Goal: Entertainment & Leisure: Consume media (video, audio)

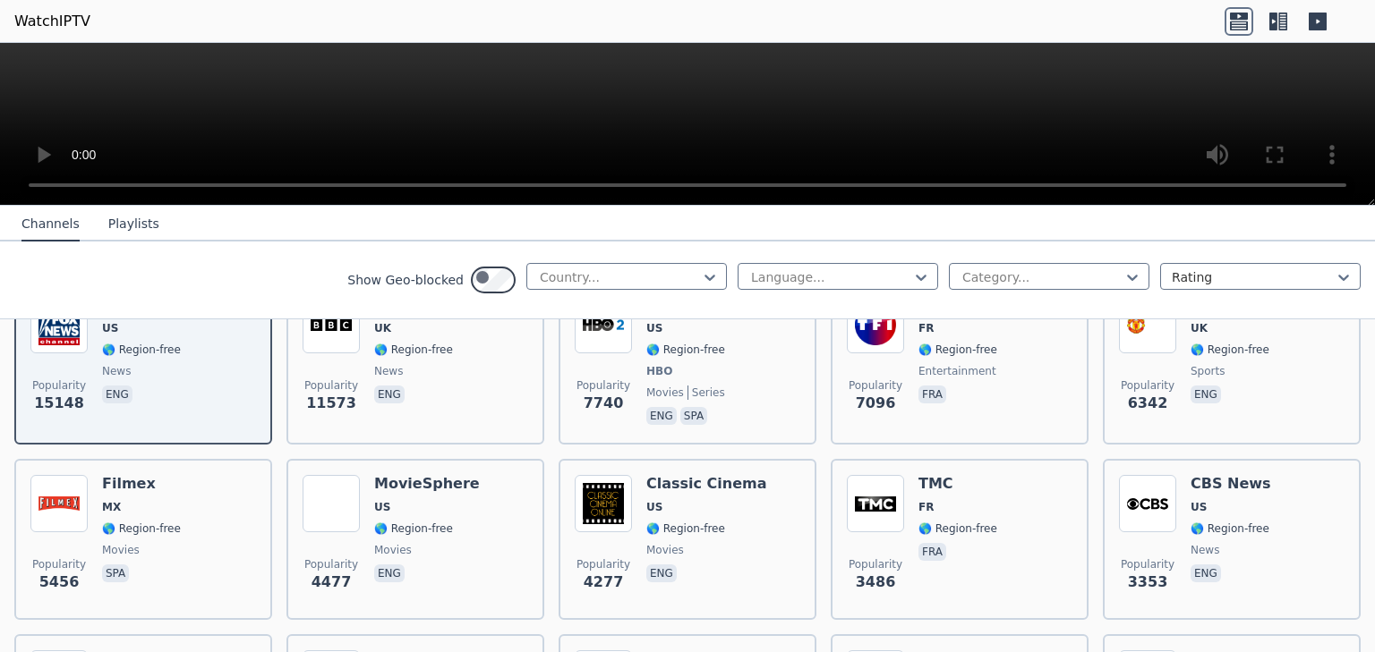
scroll to position [215, 0]
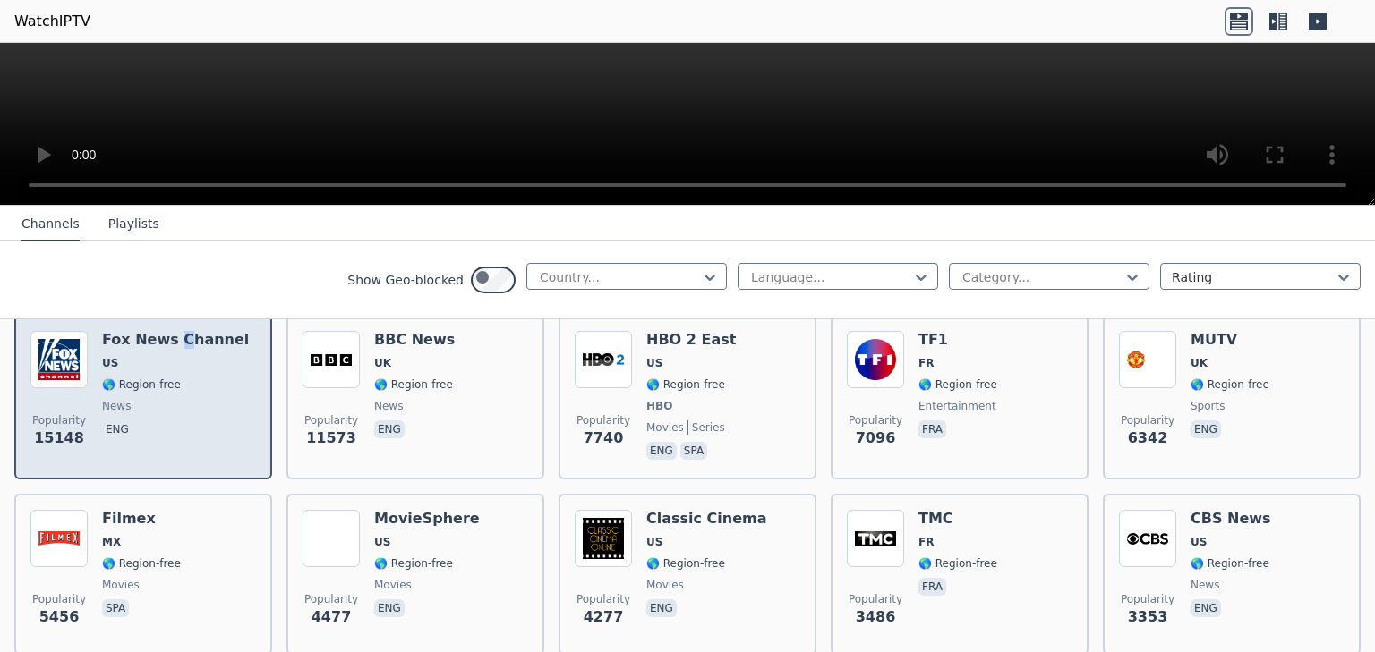
click at [133, 349] on h6 "Fox News Channel" at bounding box center [175, 340] width 147 height 18
click at [73, 388] on img at bounding box center [58, 359] width 57 height 57
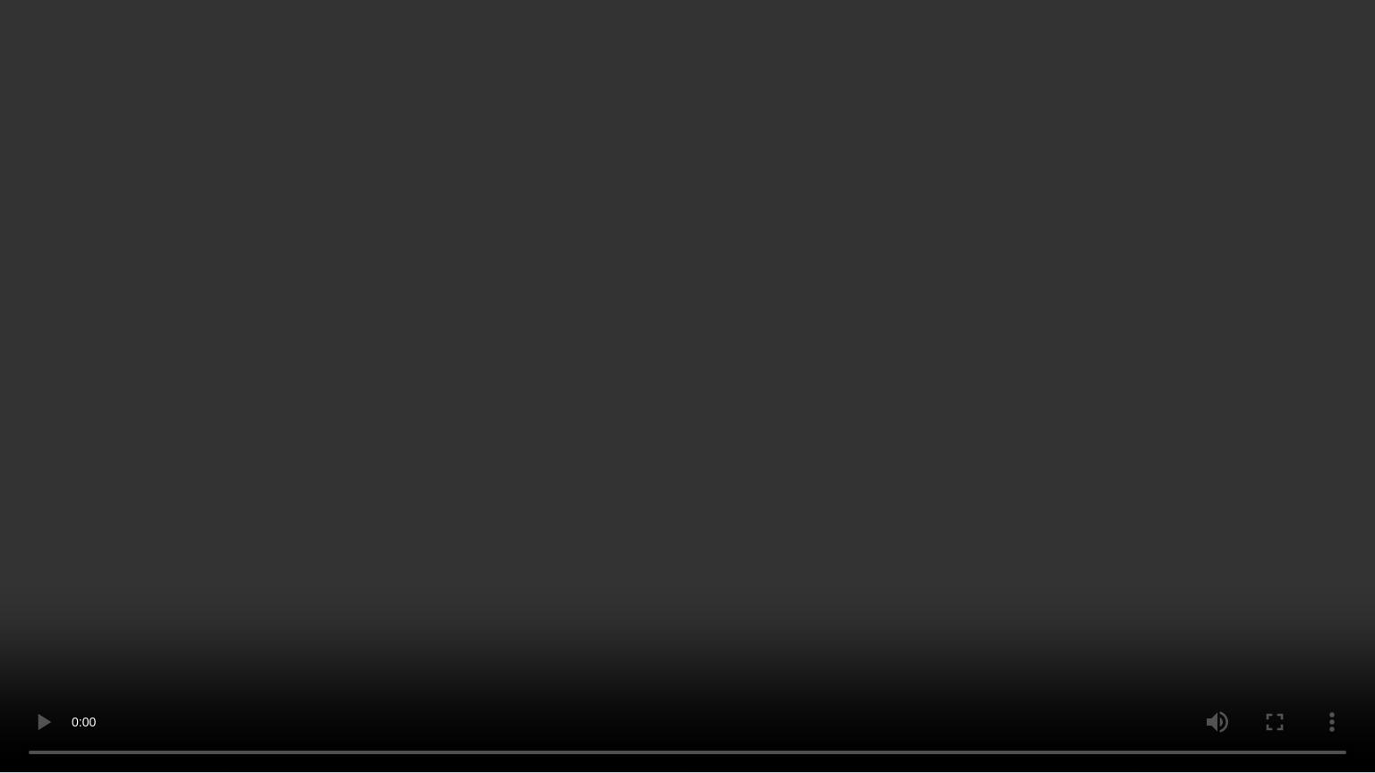
click at [594, 446] on video at bounding box center [687, 386] width 1375 height 773
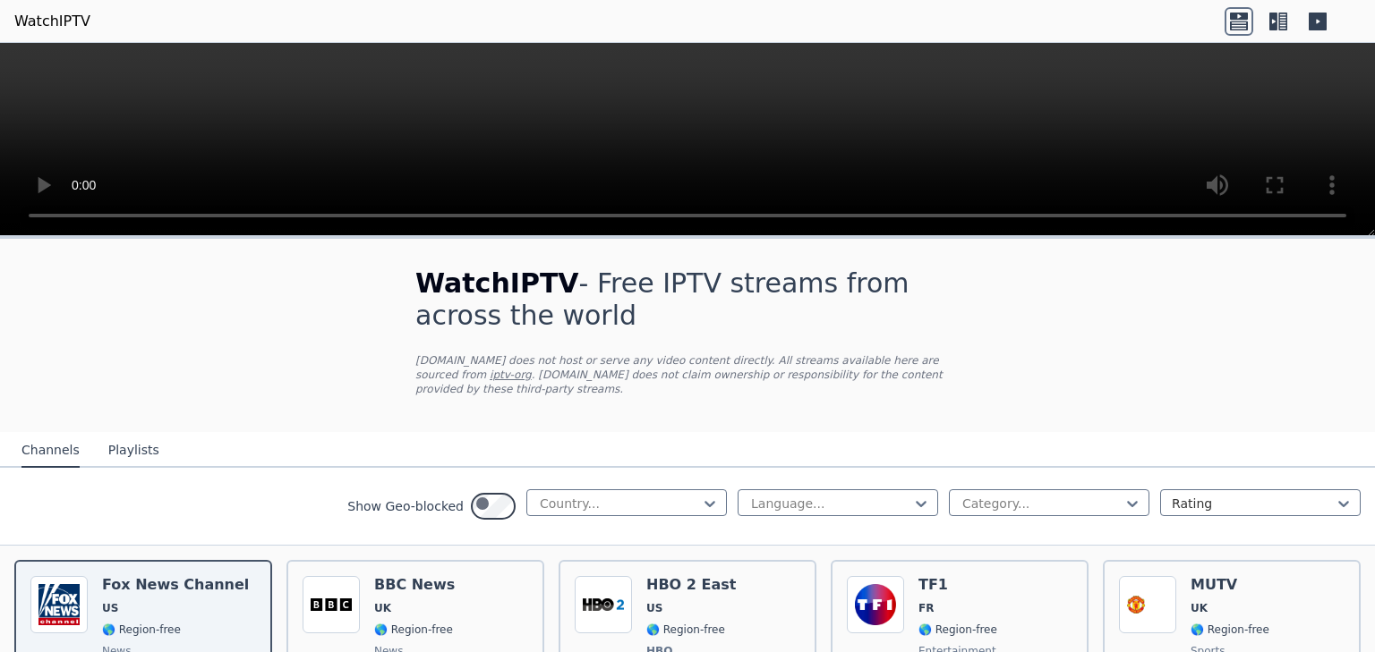
click at [1305, 27] on icon at bounding box center [1317, 21] width 29 height 29
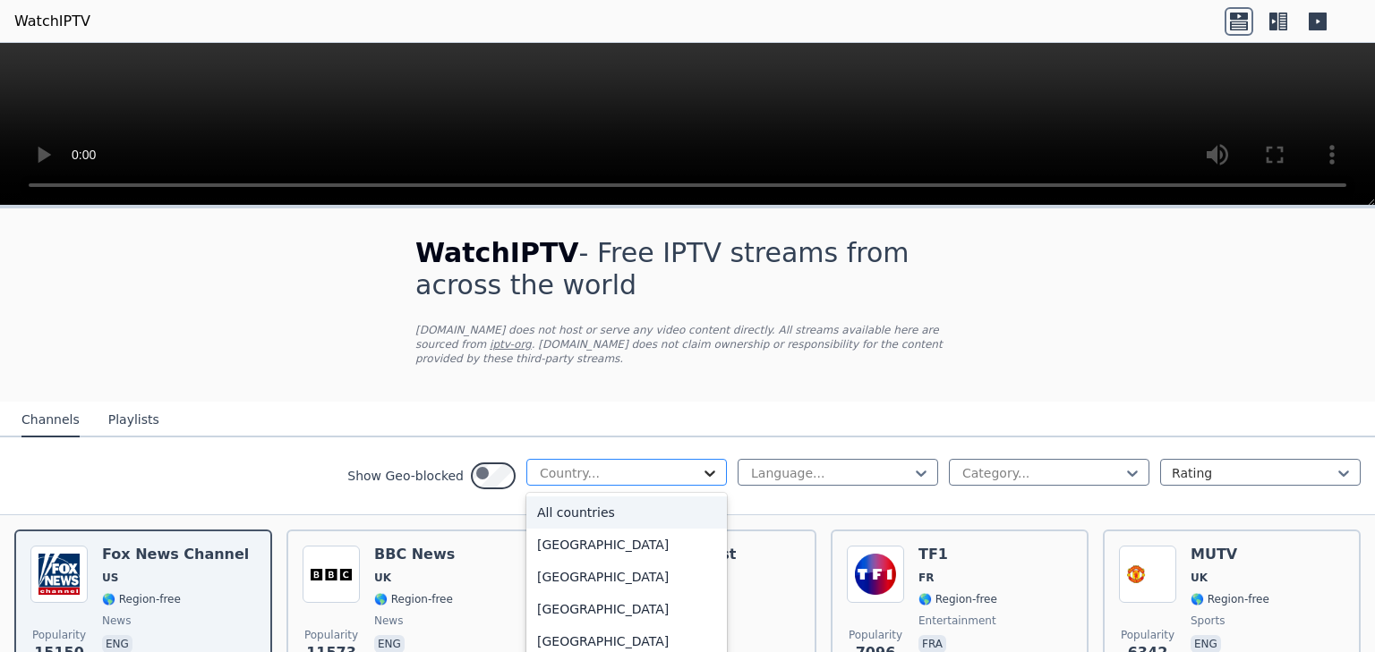
click at [701, 482] on icon at bounding box center [710, 474] width 18 height 18
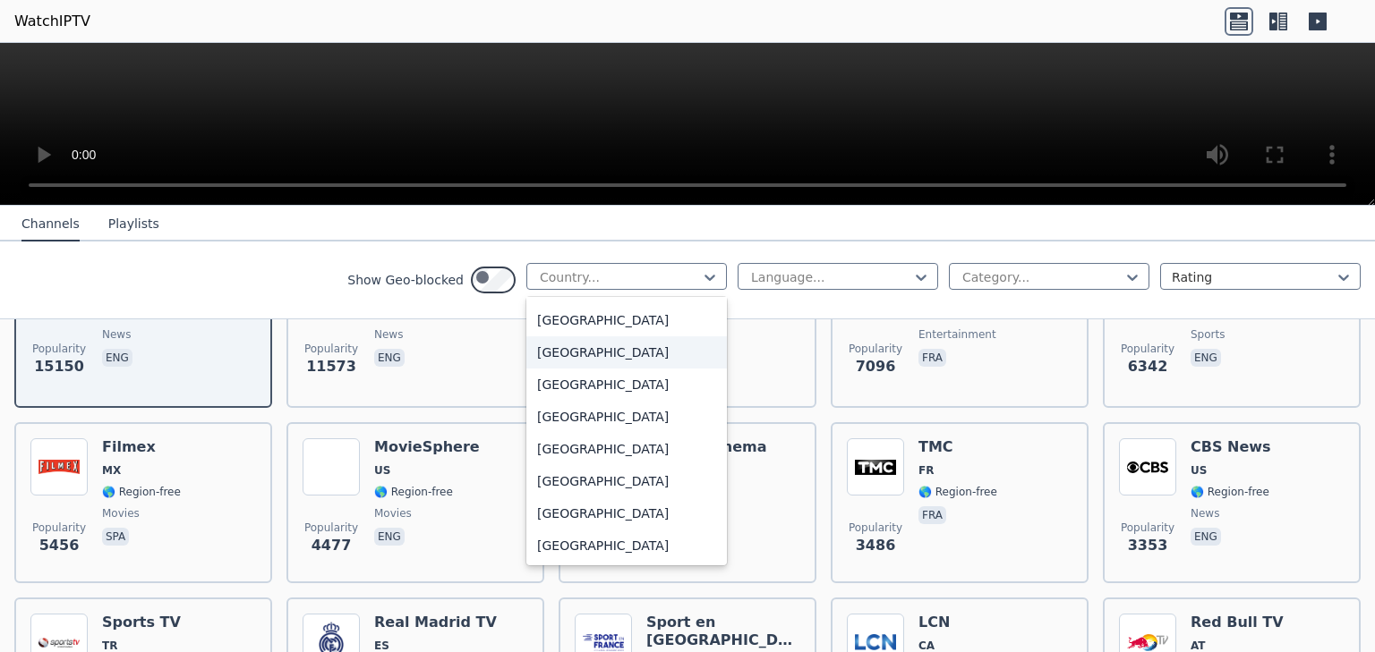
scroll to position [7106, 0]
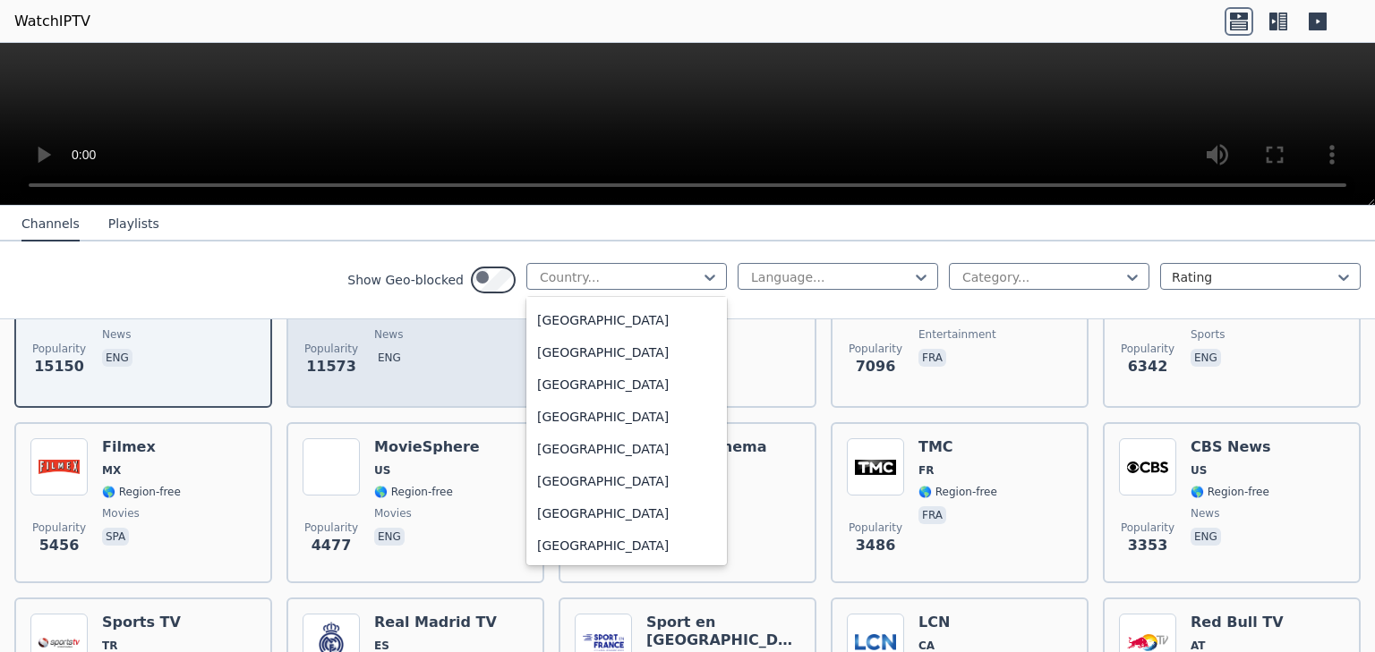
click at [526, 272] on div "United States" at bounding box center [626, 256] width 200 height 32
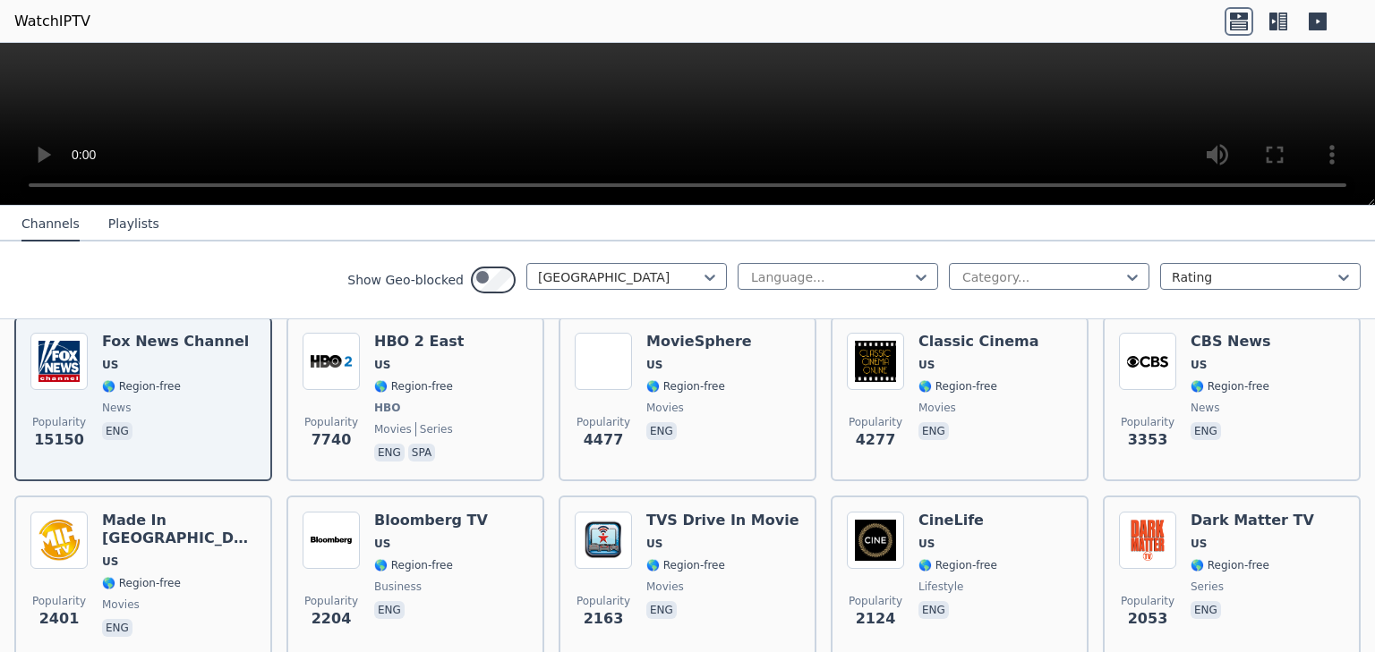
scroll to position [215, 0]
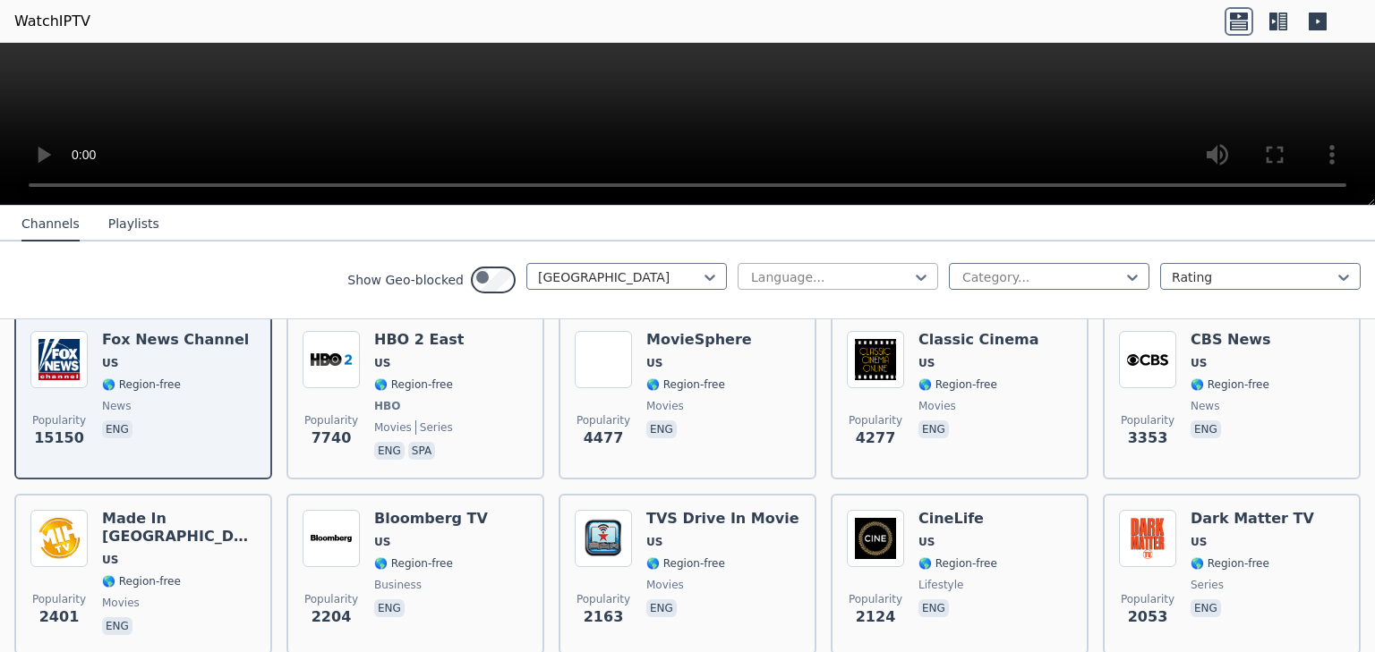
click at [808, 290] on div "Language..." at bounding box center [838, 276] width 200 height 27
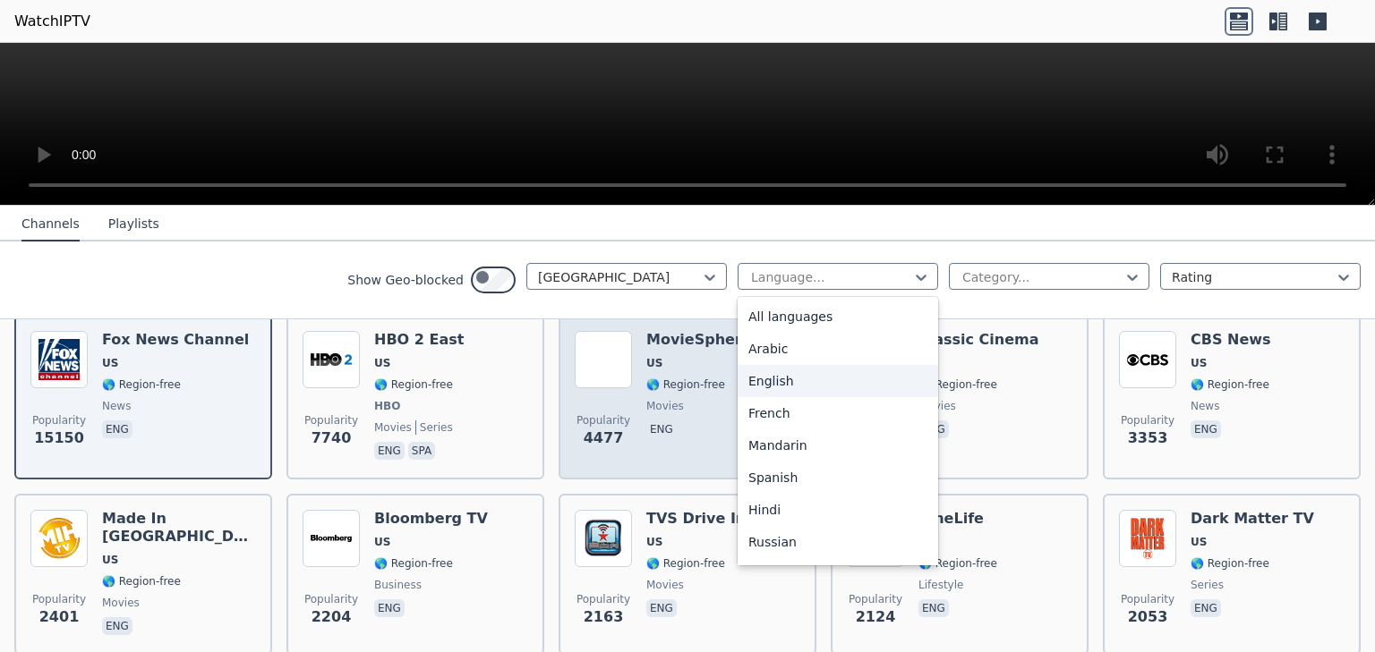
click at [738, 397] on div "English" at bounding box center [838, 381] width 200 height 32
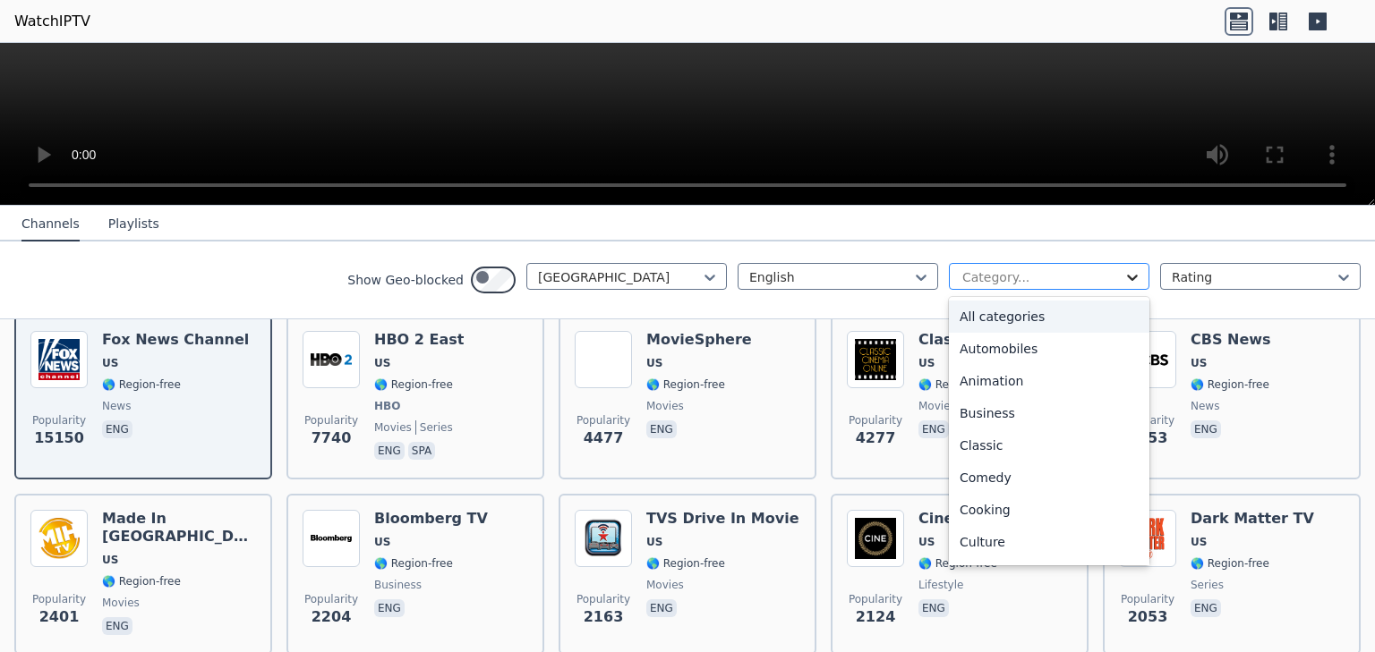
click at [1123, 286] on icon at bounding box center [1132, 278] width 18 height 18
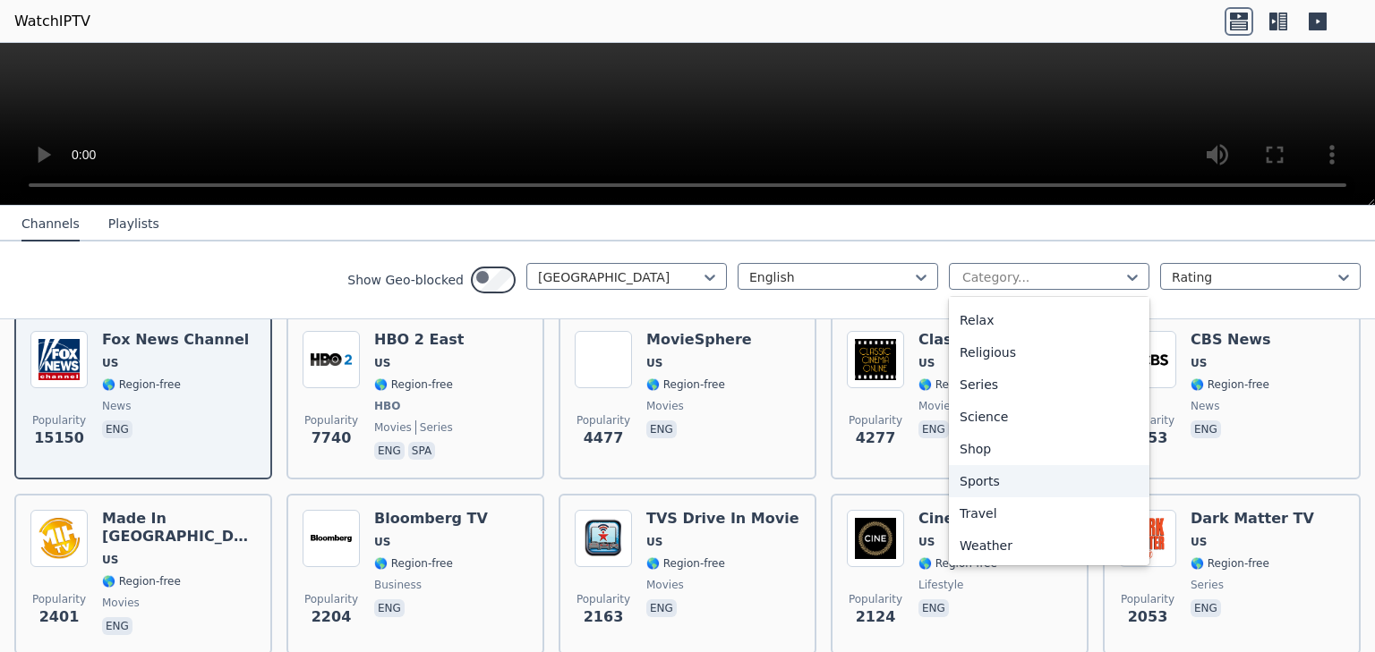
click at [949, 498] on div "Sports" at bounding box center [1049, 481] width 200 height 32
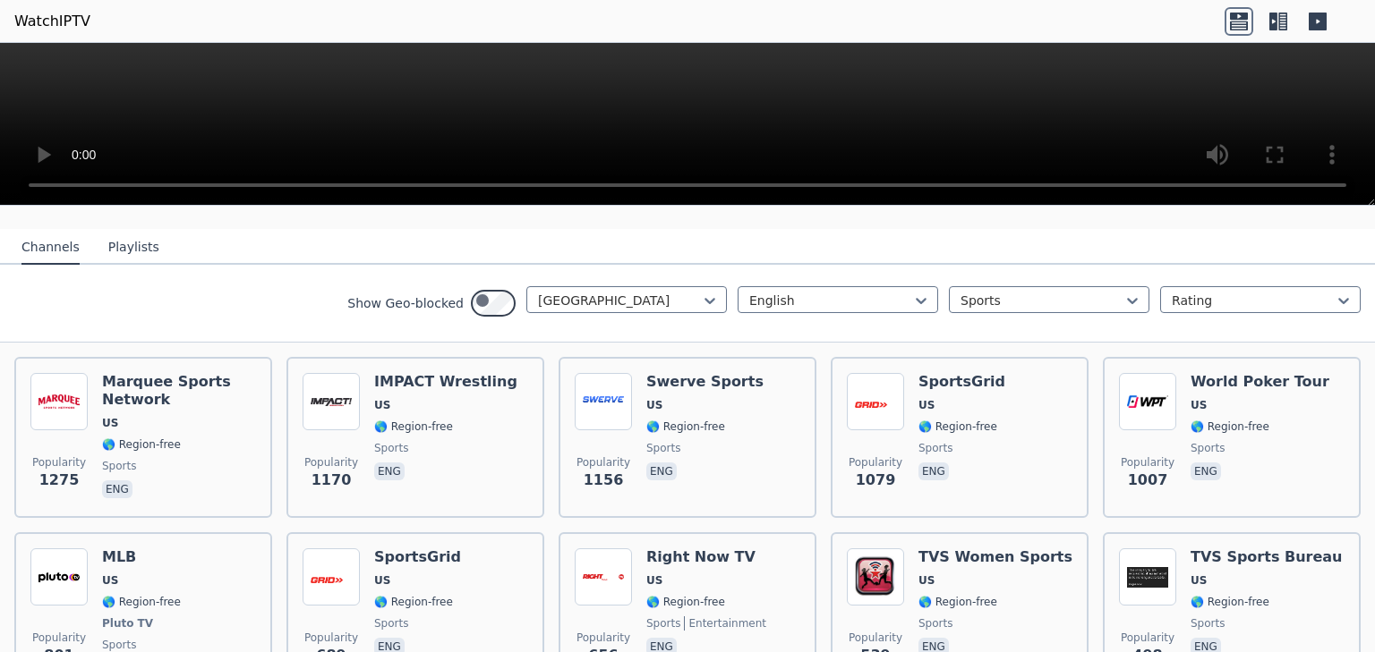
scroll to position [170, 0]
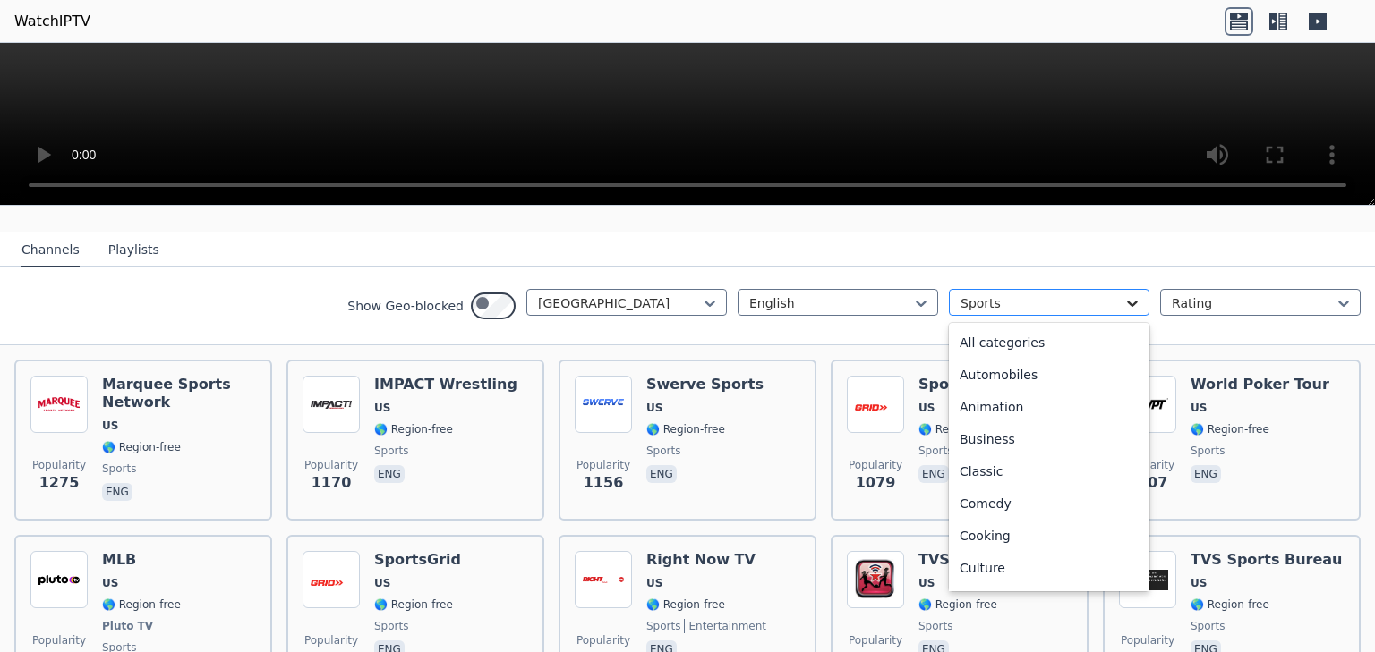
click at [1123, 312] on icon at bounding box center [1132, 303] width 18 height 18
click at [949, 359] on div "All categories" at bounding box center [1049, 343] width 200 height 32
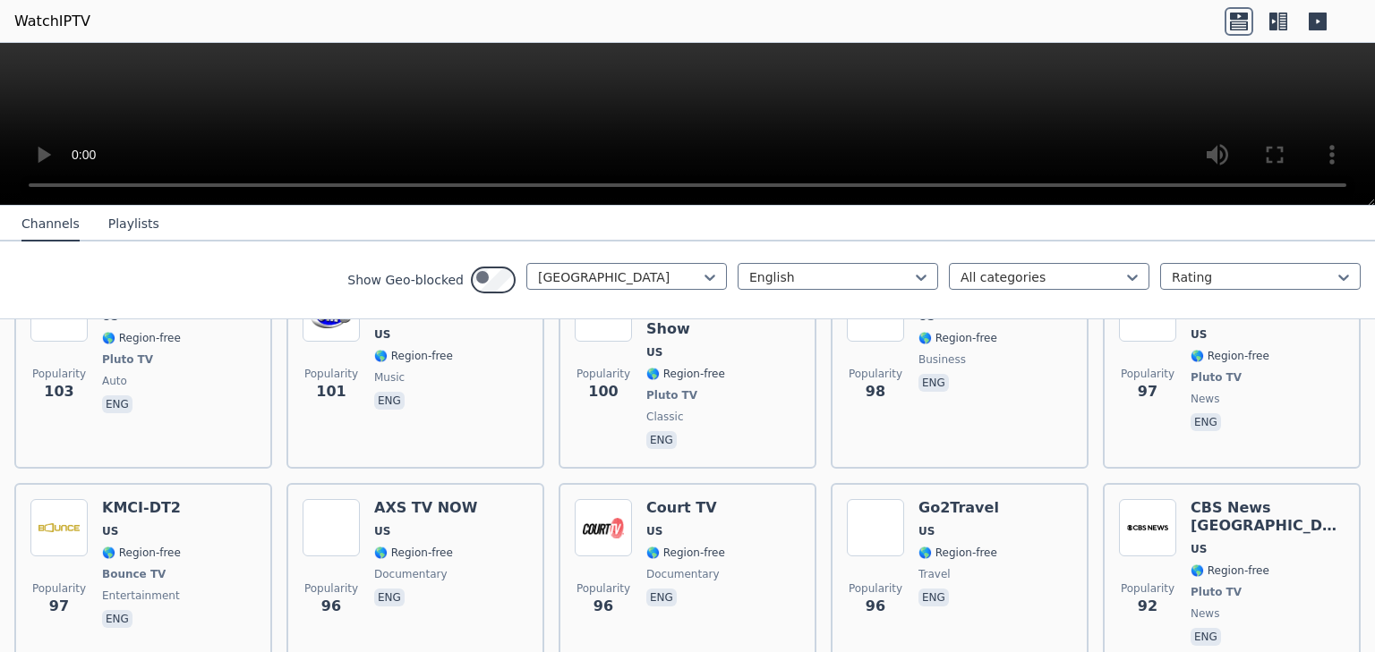
scroll to position [7688, 0]
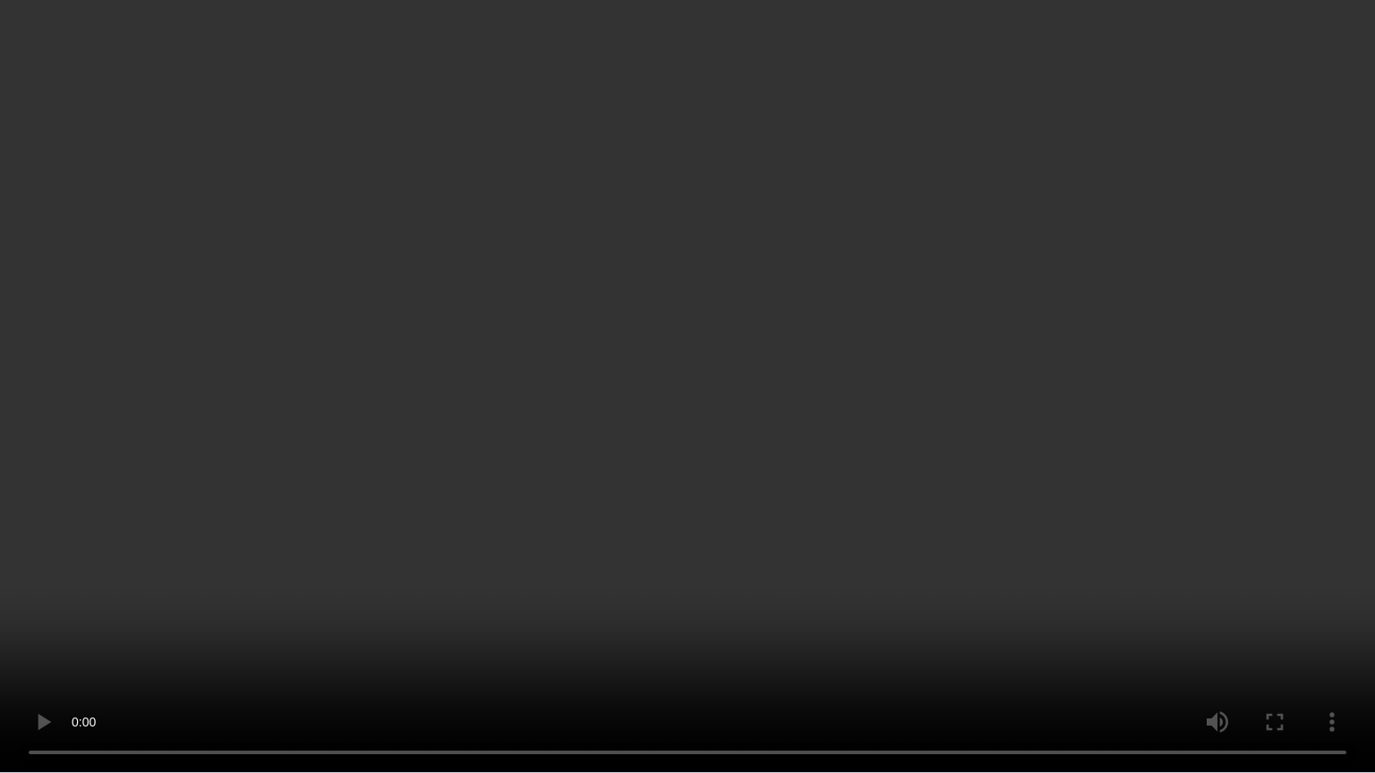
click at [1303, 542] on video at bounding box center [687, 386] width 1375 height 773
click at [1276, 507] on video at bounding box center [687, 386] width 1375 height 773
click at [1281, 510] on video at bounding box center [687, 386] width 1375 height 773
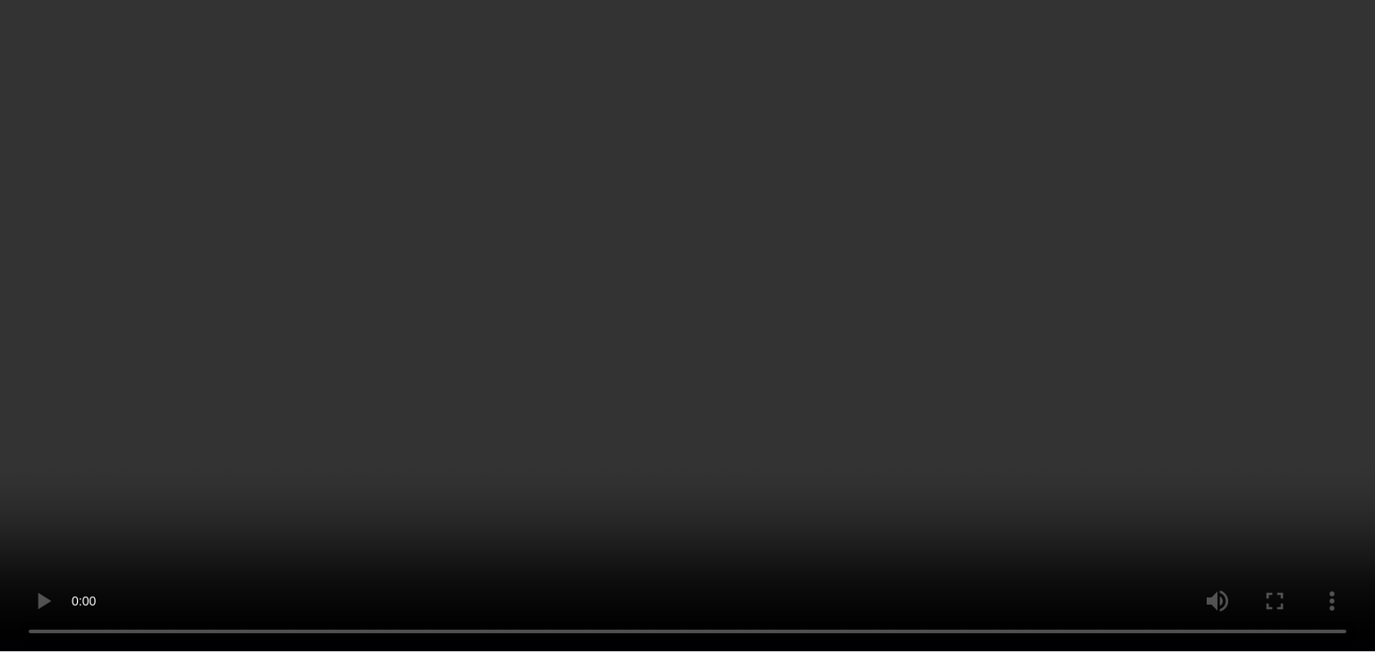
scroll to position [10123, 0]
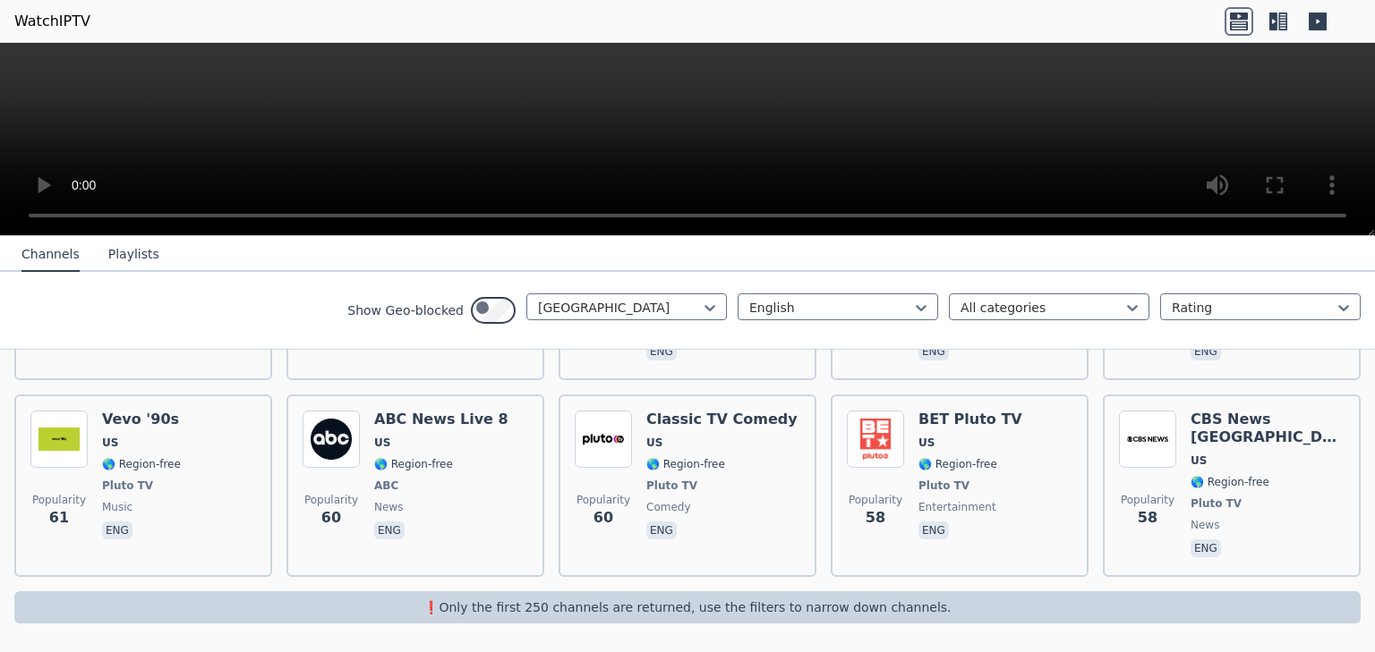
click at [1221, 142] on video at bounding box center [687, 139] width 1375 height 193
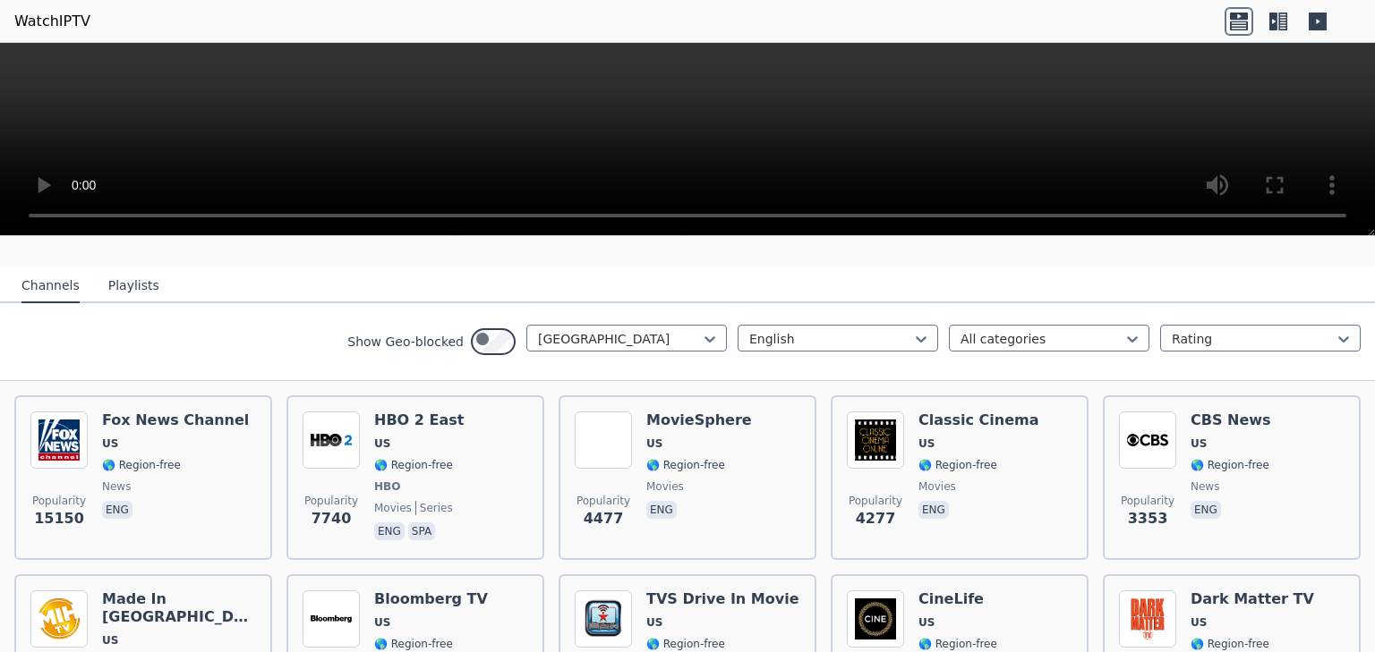
scroll to position [212, 0]
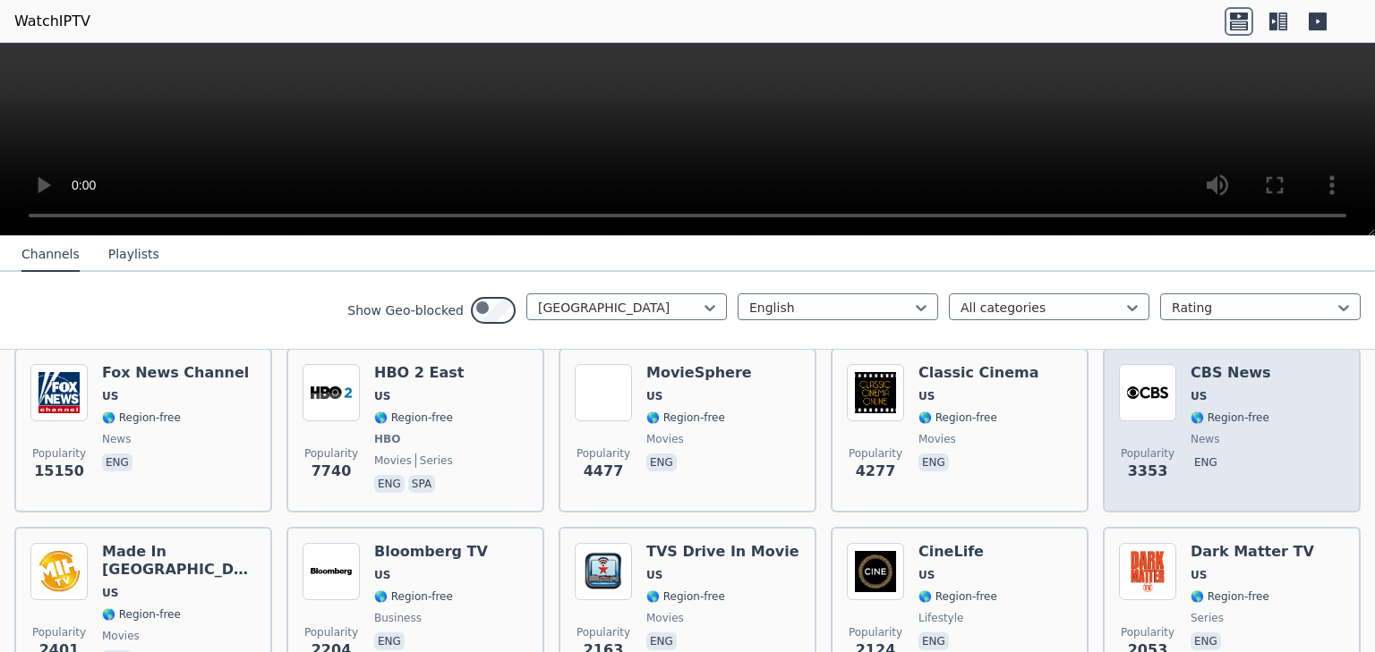
click at [1214, 447] on span "news" at bounding box center [1204, 439] width 29 height 14
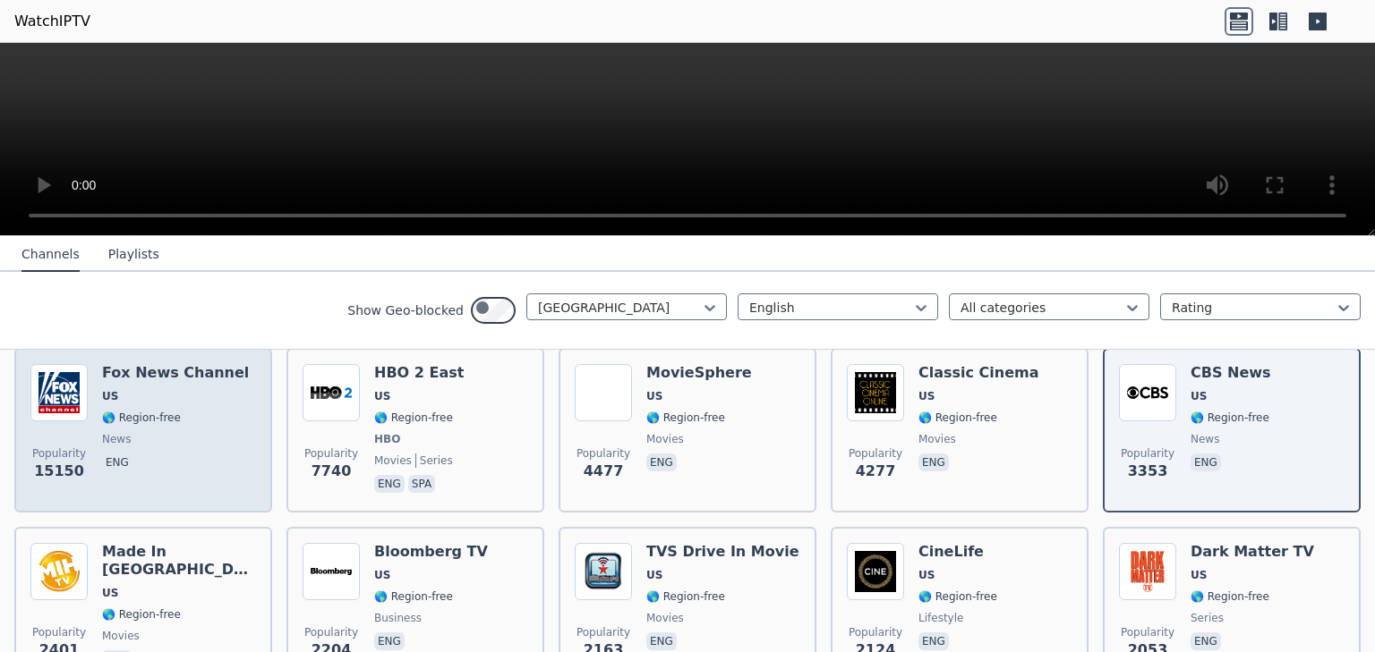
click at [208, 404] on span "US" at bounding box center [175, 396] width 147 height 14
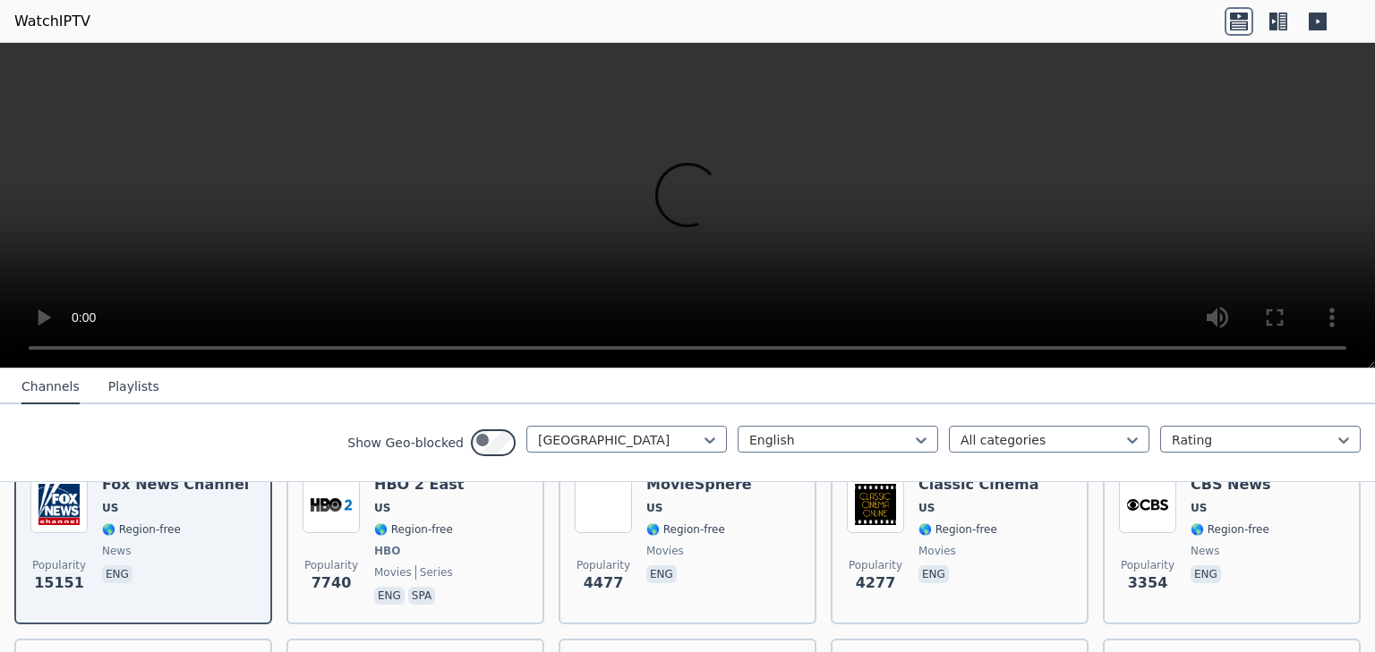
scroll to position [286, 0]
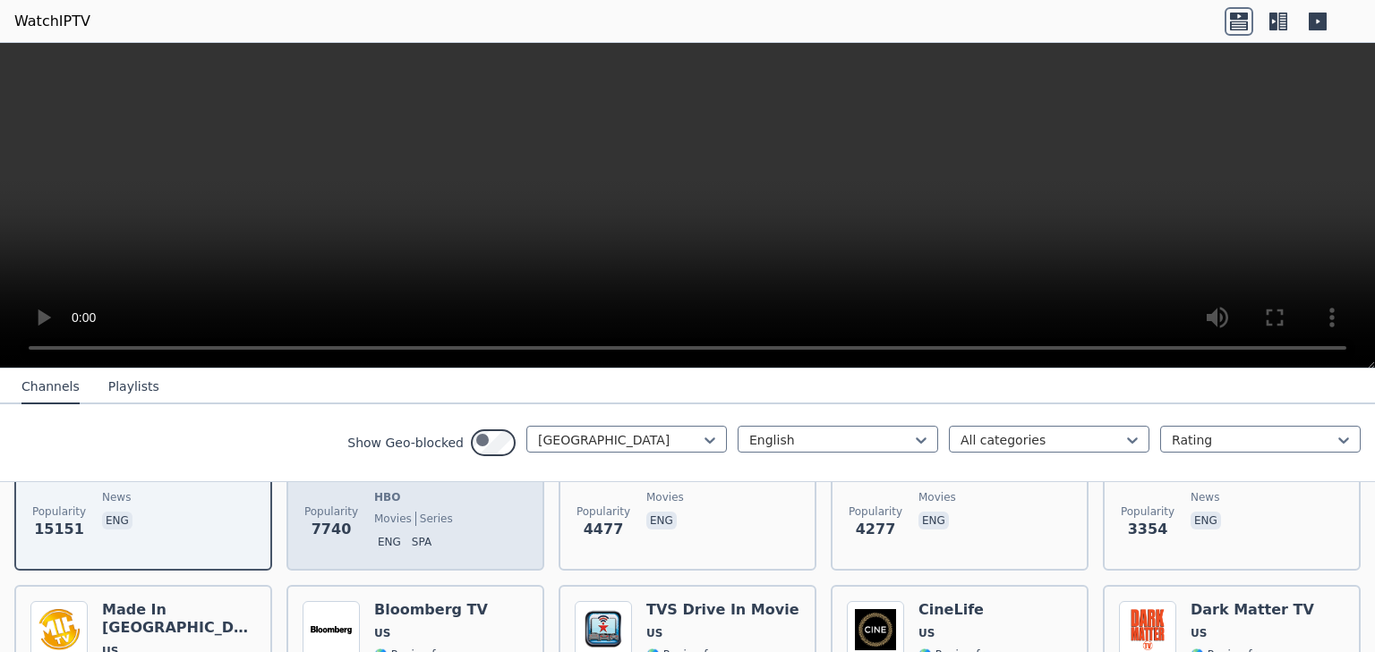
click at [400, 505] on span "HBO" at bounding box center [387, 497] width 26 height 14
